Goal: Check status

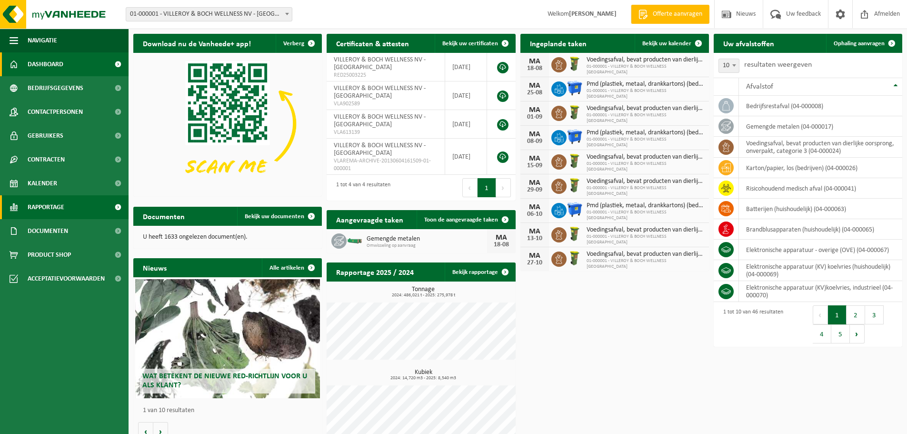
click at [53, 206] on span "Rapportage" at bounding box center [46, 207] width 37 height 24
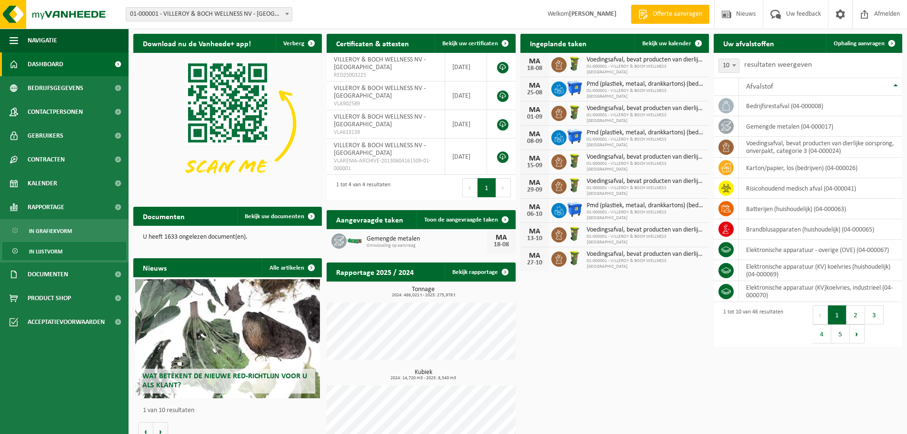
click at [47, 252] on span "In lijstvorm" at bounding box center [45, 251] width 33 height 18
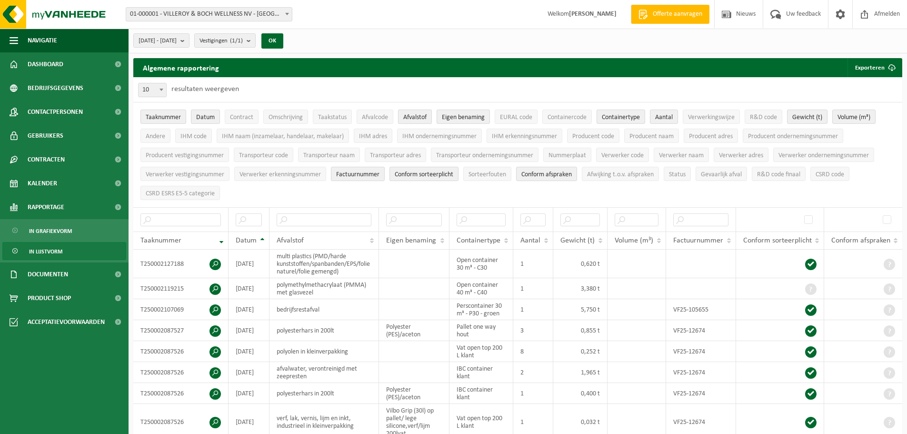
click at [420, 114] on span "Afvalstof" at bounding box center [414, 117] width 23 height 7
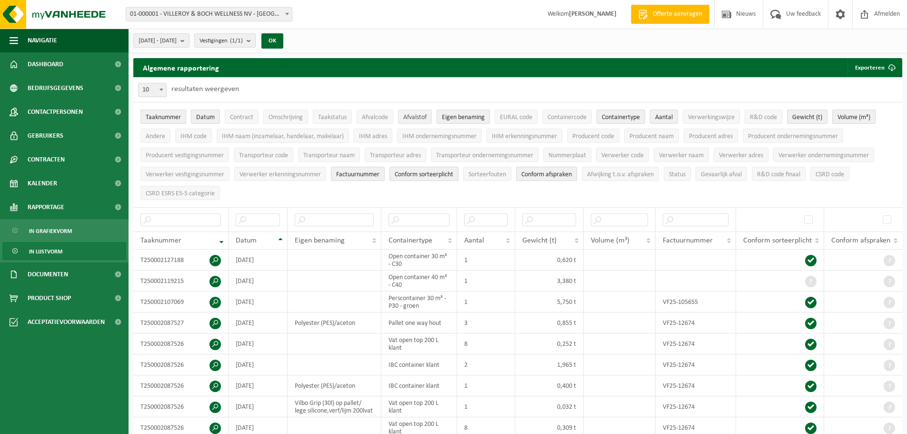
click at [411, 117] on span "Afvalstof" at bounding box center [414, 117] width 23 height 7
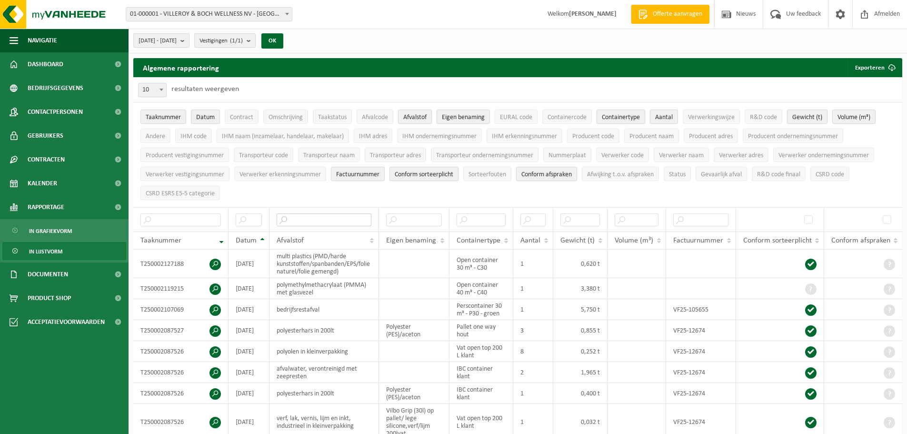
click at [306, 219] on input "text" at bounding box center [324, 219] width 95 height 13
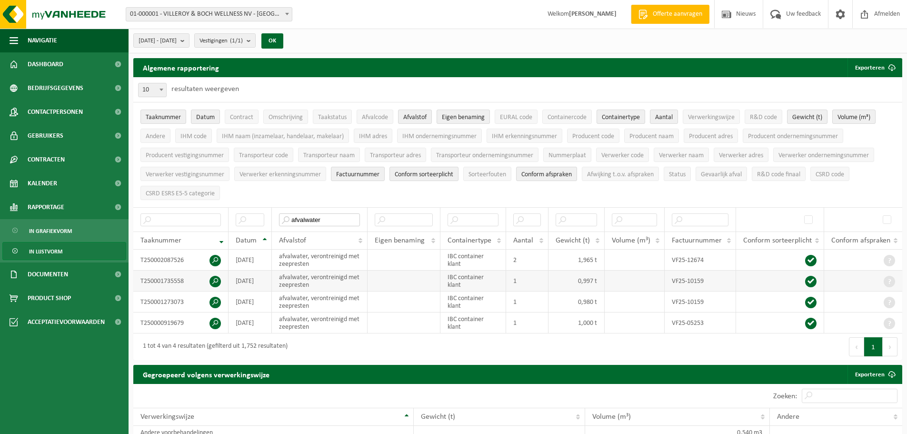
type input "afvalwater"
drag, startPoint x: 327, startPoint y: 219, endPoint x: 218, endPoint y: 221, distance: 109.1
click at [218, 221] on tr "afvalwater" at bounding box center [517, 219] width 769 height 24
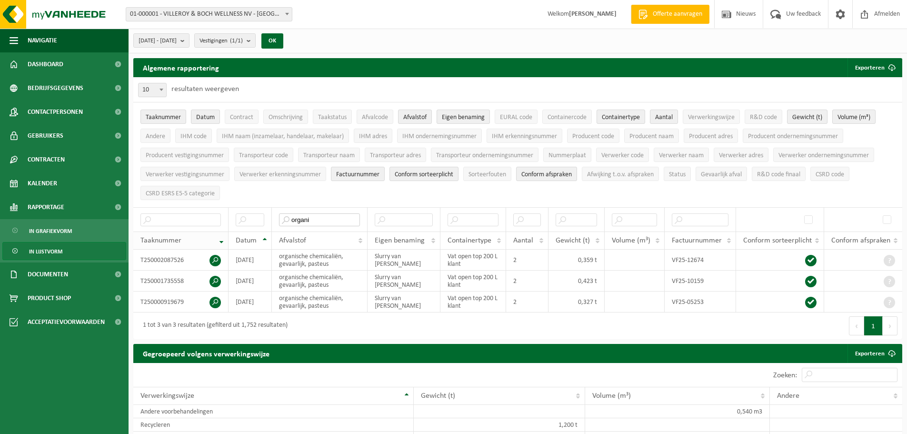
drag, startPoint x: 327, startPoint y: 218, endPoint x: 145, endPoint y: 231, distance: 182.9
click at [145, 231] on thead "organi Taaknummer Datum Afvalstof Eigen benaming Containertype Aantal Gewicht (…" at bounding box center [517, 228] width 769 height 42
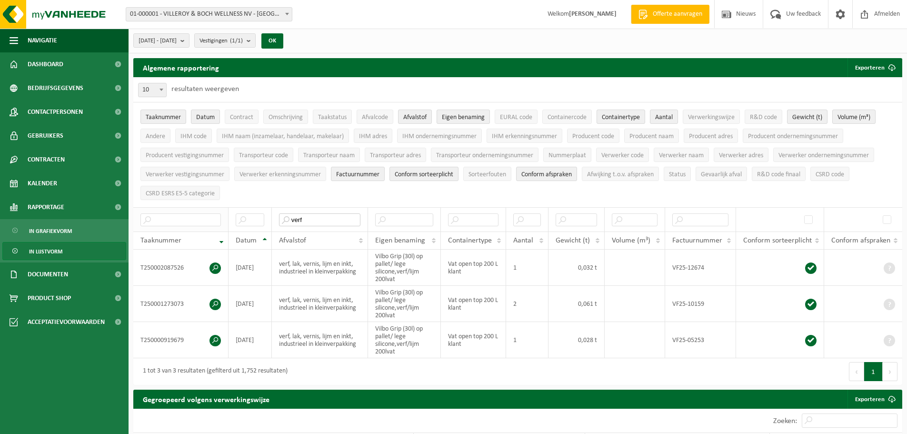
drag, startPoint x: 332, startPoint y: 216, endPoint x: 176, endPoint y: 221, distance: 156.3
click at [176, 221] on tr "verf" at bounding box center [517, 219] width 769 height 24
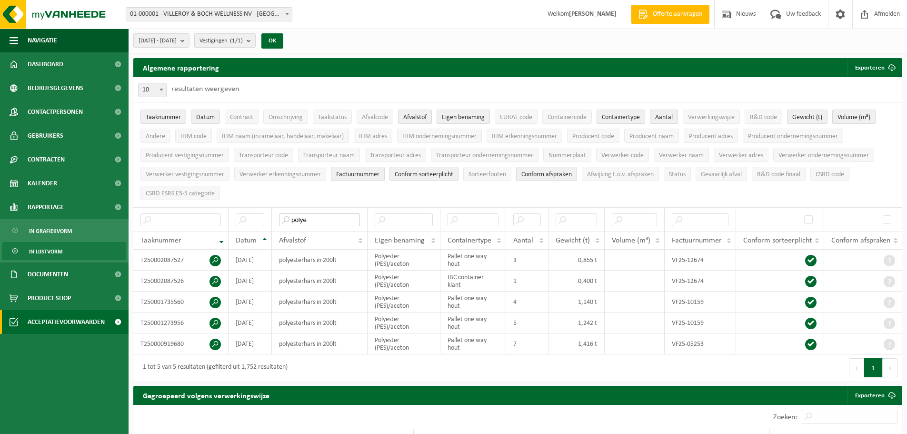
type input "polye"
click at [874, 14] on span "Afmelden" at bounding box center [887, 14] width 30 height 28
